Goal: Transaction & Acquisition: Purchase product/service

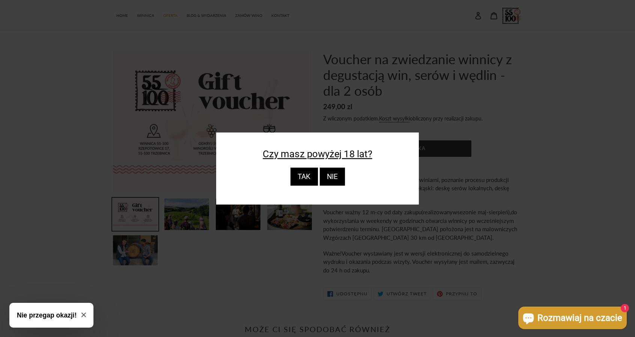
scroll to position [38, 0]
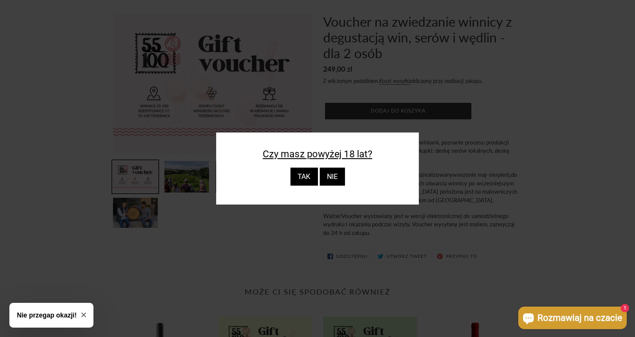
click at [314, 171] on div "TAK" at bounding box center [303, 177] width 27 height 18
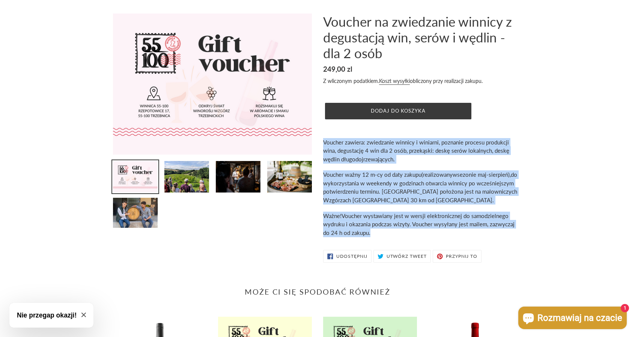
drag, startPoint x: 323, startPoint y: 144, endPoint x: 391, endPoint y: 229, distance: 108.5
click at [391, 229] on div "Voucher na zwiedzanie winnicy z degustacją win, serów i wędlin - dla 2 osób Cen…" at bounding box center [417, 140] width 210 height 253
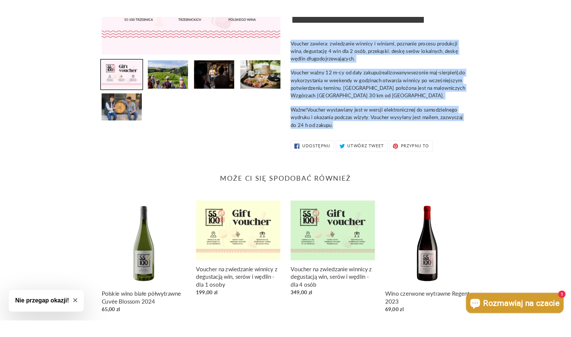
scroll to position [0, 0]
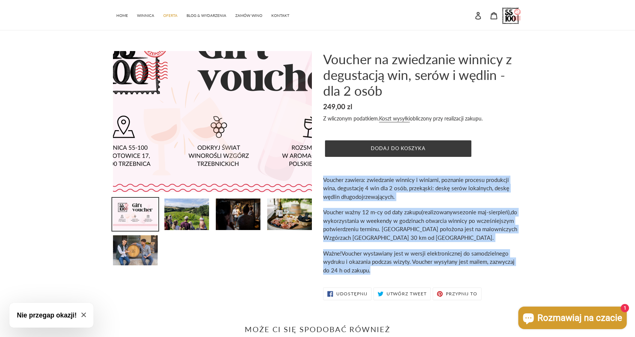
click at [201, 137] on img at bounding box center [220, 111] width 328 height 233
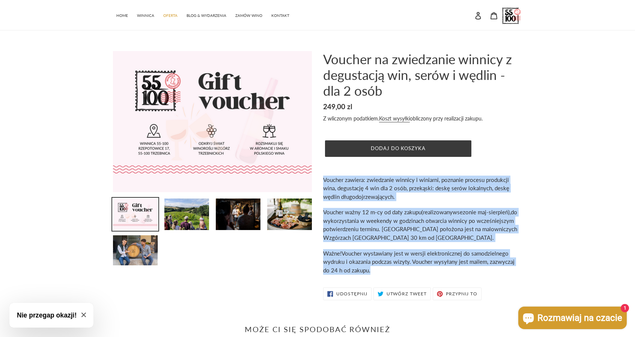
click at [128, 205] on img at bounding box center [135, 214] width 46 height 33
drag, startPoint x: 189, startPoint y: 212, endPoint x: 193, endPoint y: 211, distance: 4.6
click at [189, 212] on img at bounding box center [187, 214] width 46 height 33
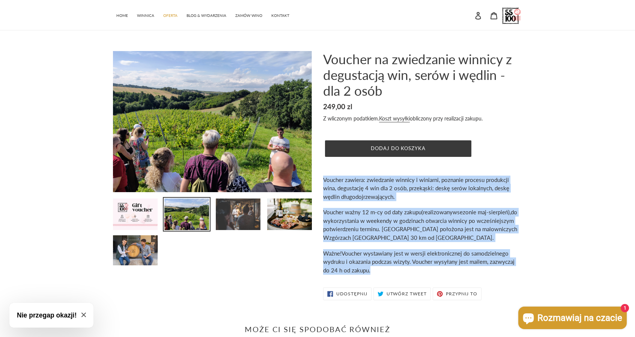
click at [243, 217] on img at bounding box center [238, 214] width 46 height 33
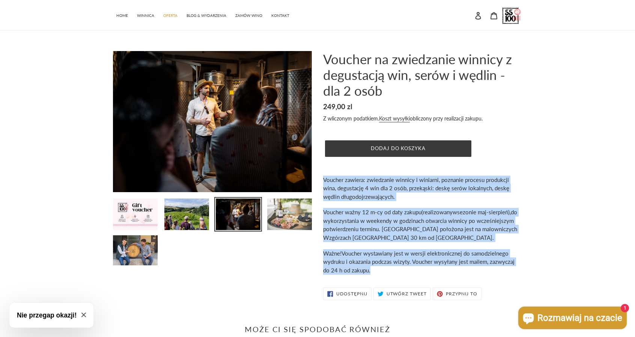
click at [286, 216] on img at bounding box center [290, 214] width 46 height 33
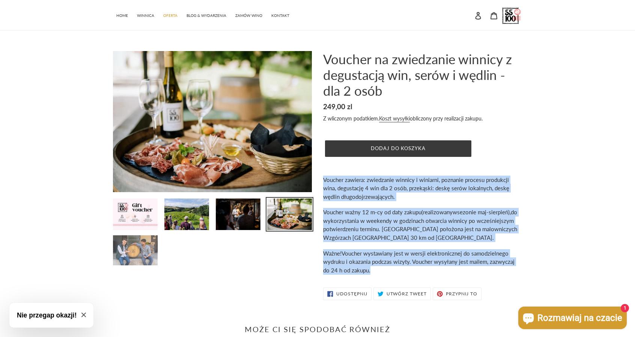
click at [145, 247] on img at bounding box center [135, 251] width 46 height 32
